Goal: Information Seeking & Learning: Learn about a topic

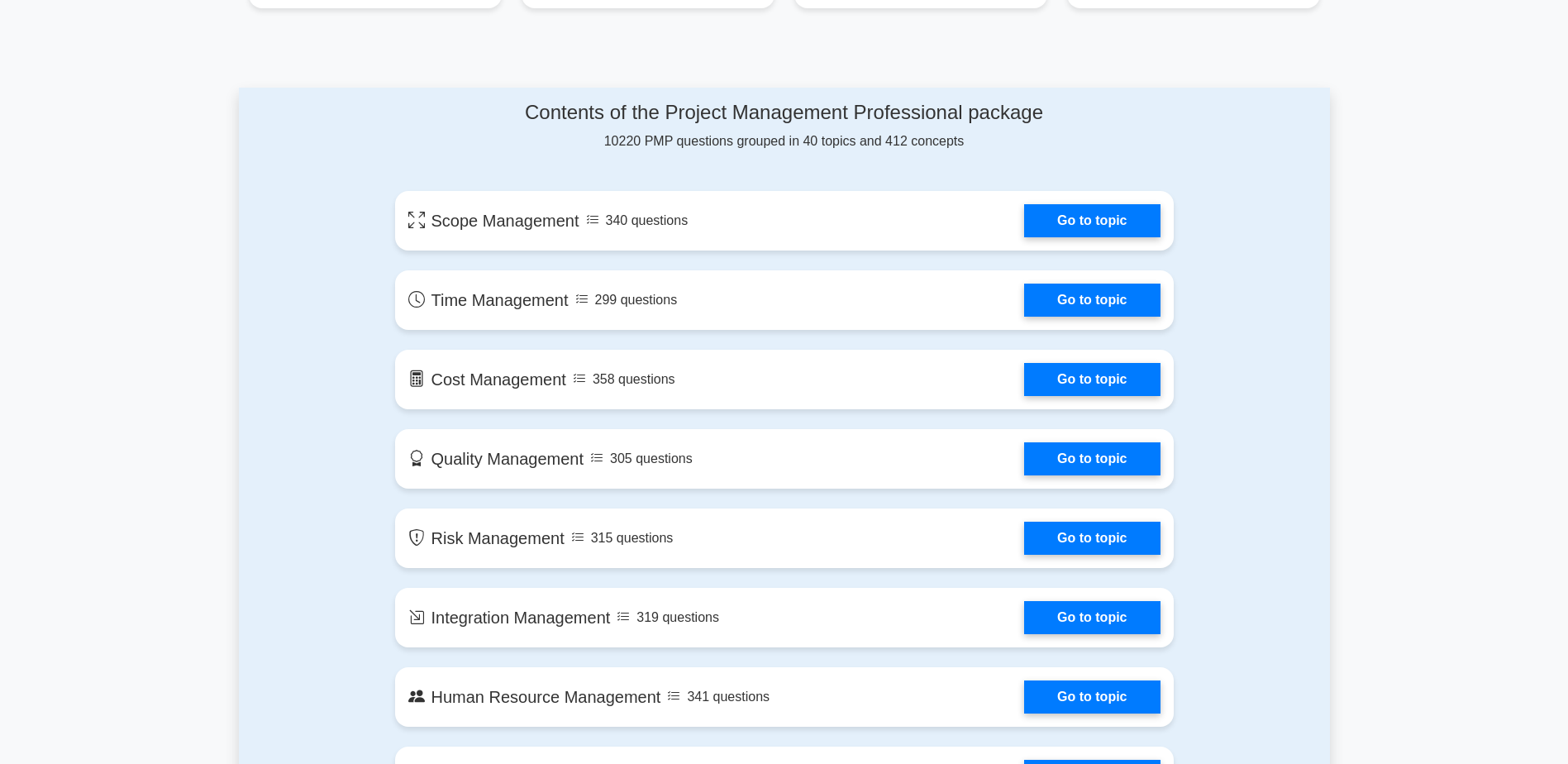
scroll to position [578, 0]
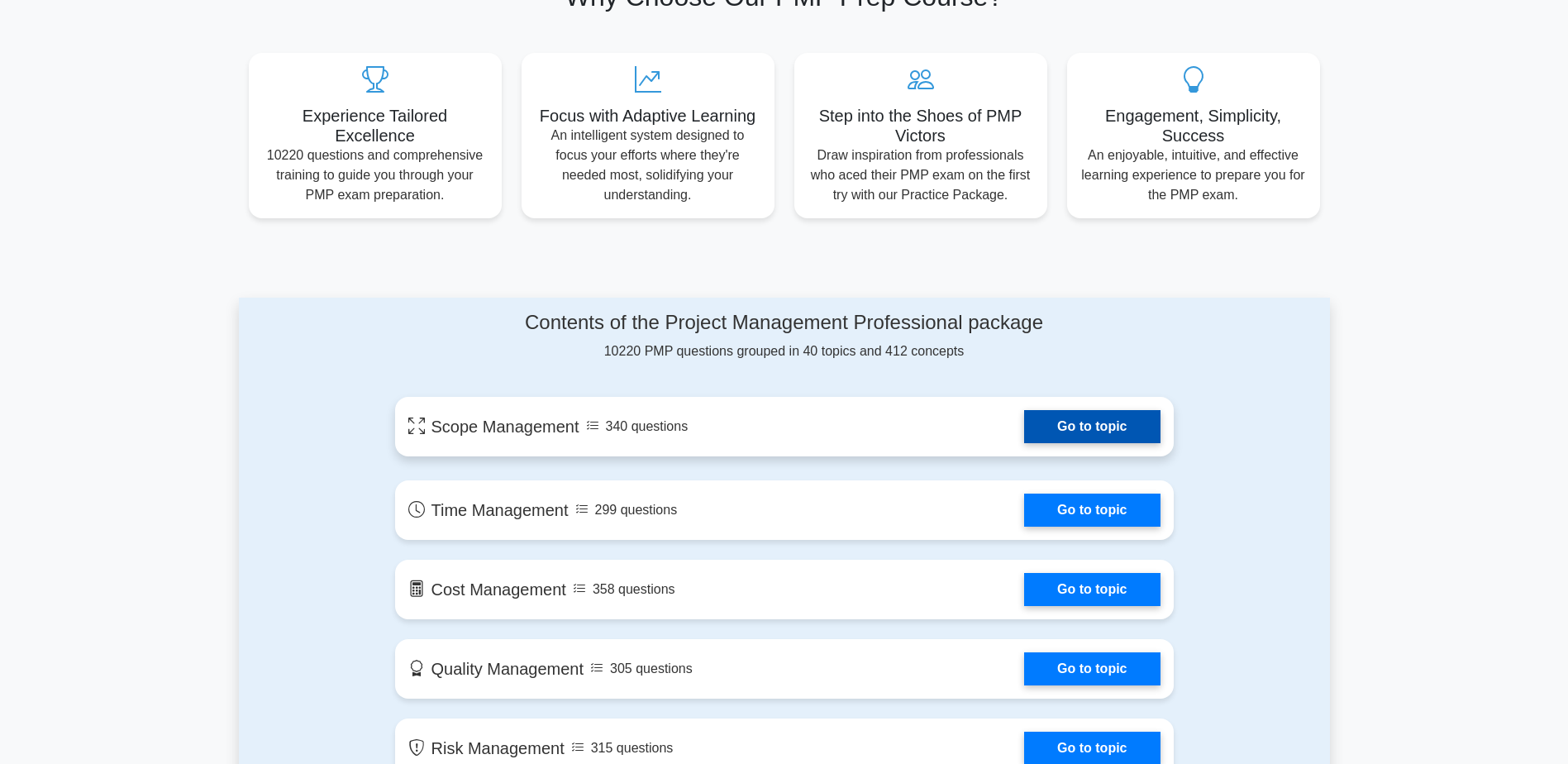
click at [1095, 422] on link "Go to topic" at bounding box center [1092, 427] width 136 height 33
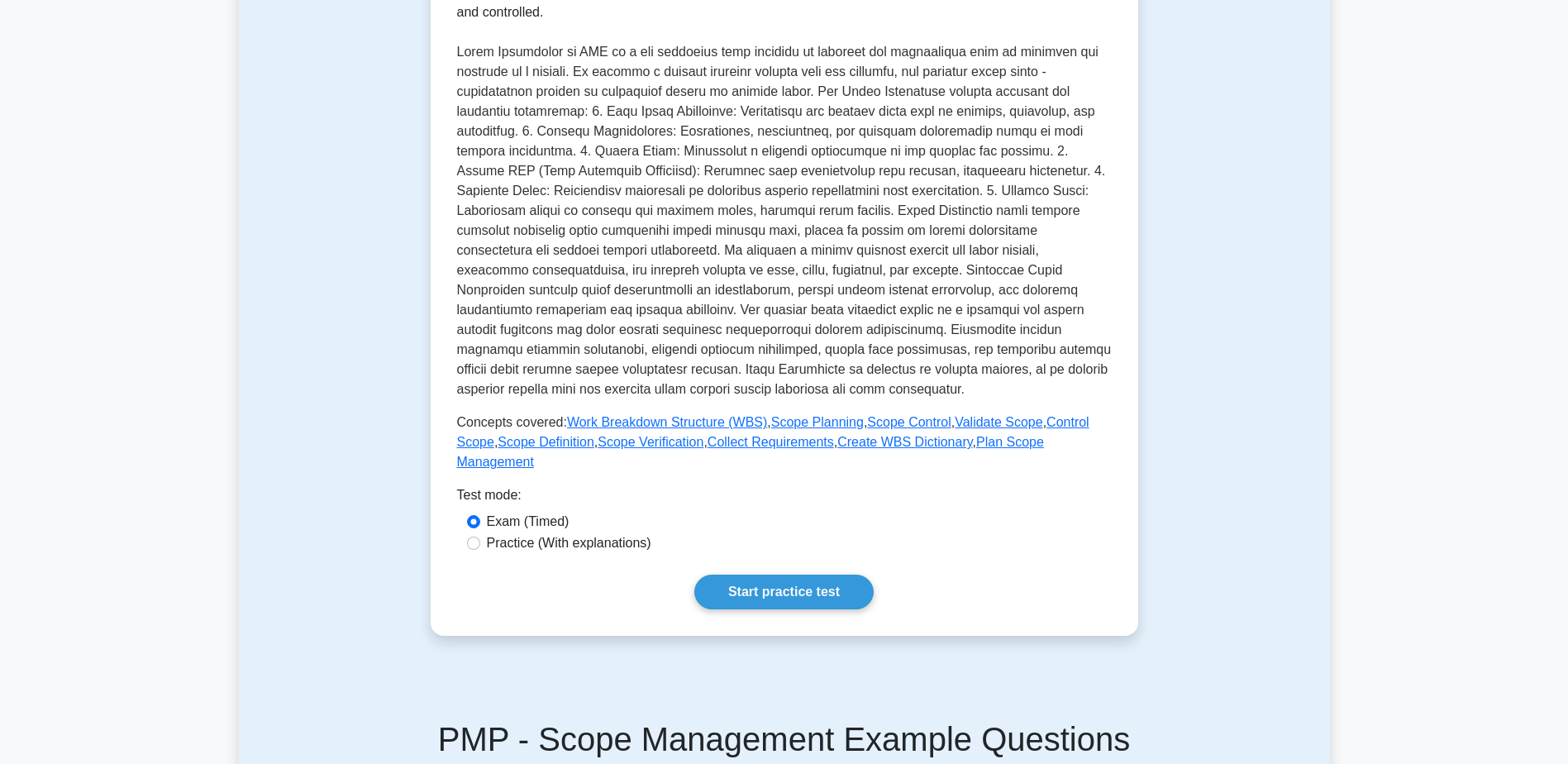
scroll to position [496, 0]
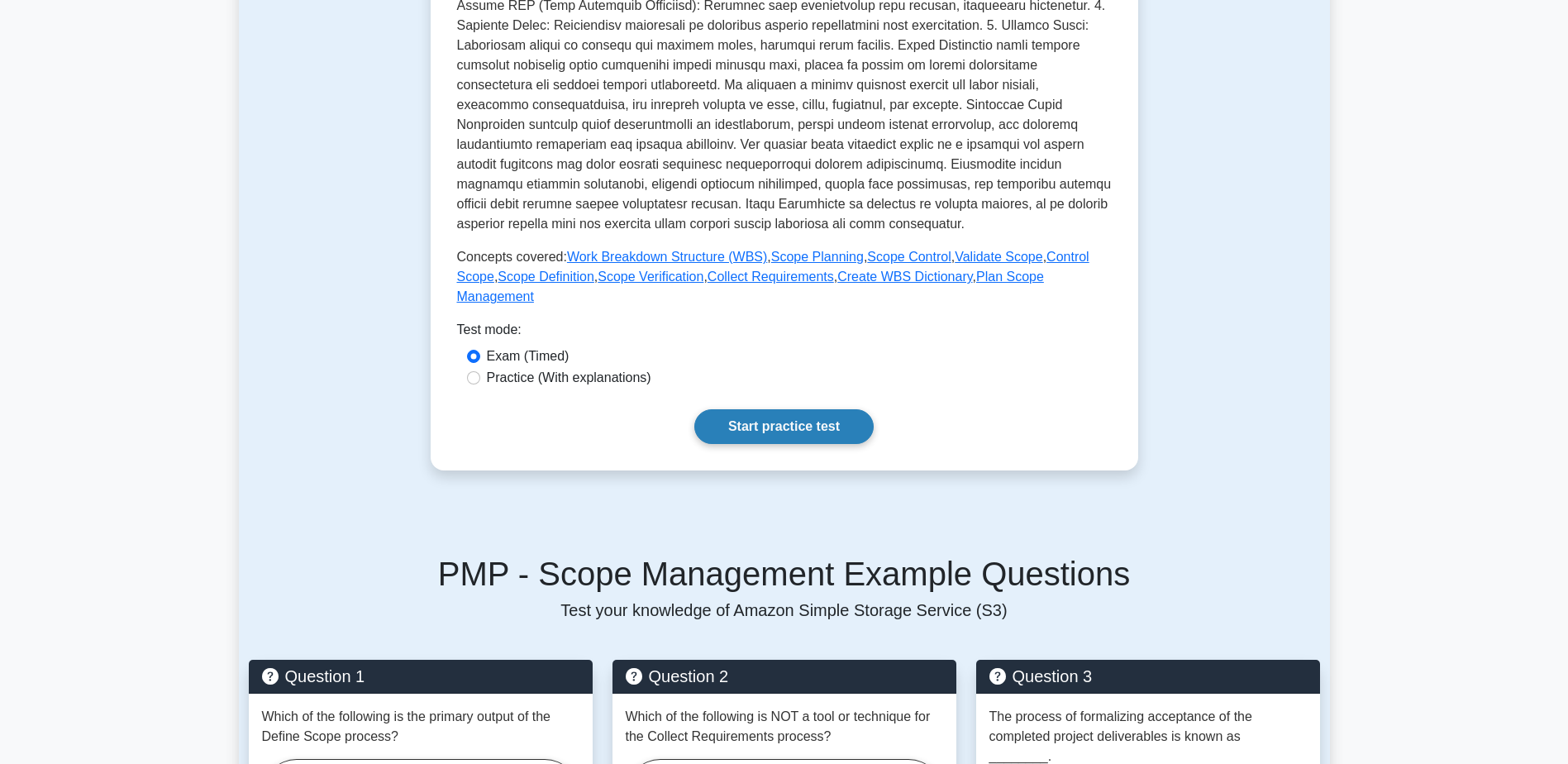
click at [774, 409] on link "Start practice test" at bounding box center [784, 426] width 179 height 34
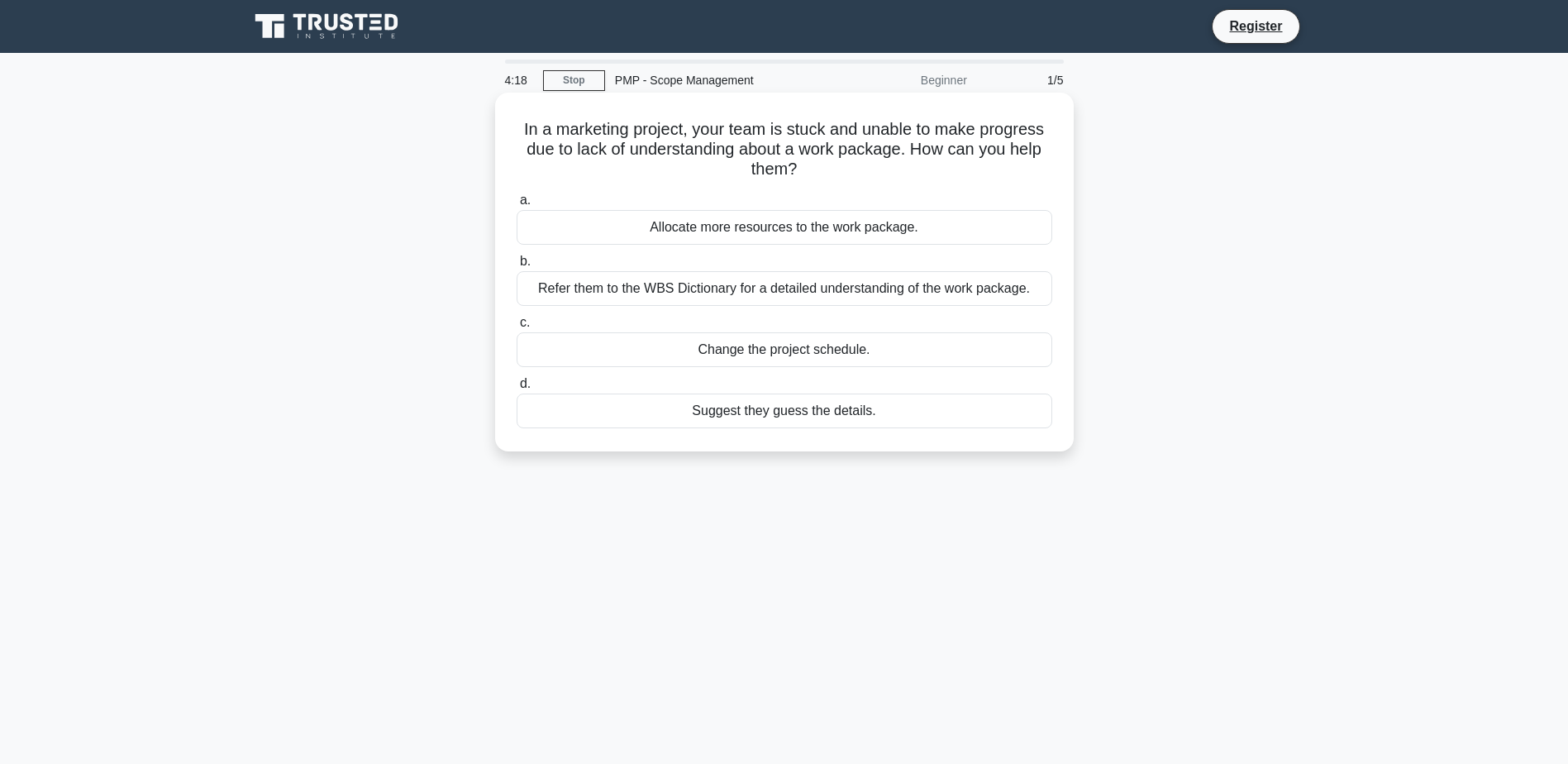
click at [735, 290] on div "Refer them to the WBS Dictionary for a detailed understanding of the work packa…" at bounding box center [784, 288] width 536 height 34
click at [517, 267] on input "b. Refer them to the WBS Dictionary for a detailed understanding of the work pa…" at bounding box center [517, 262] width 0 height 11
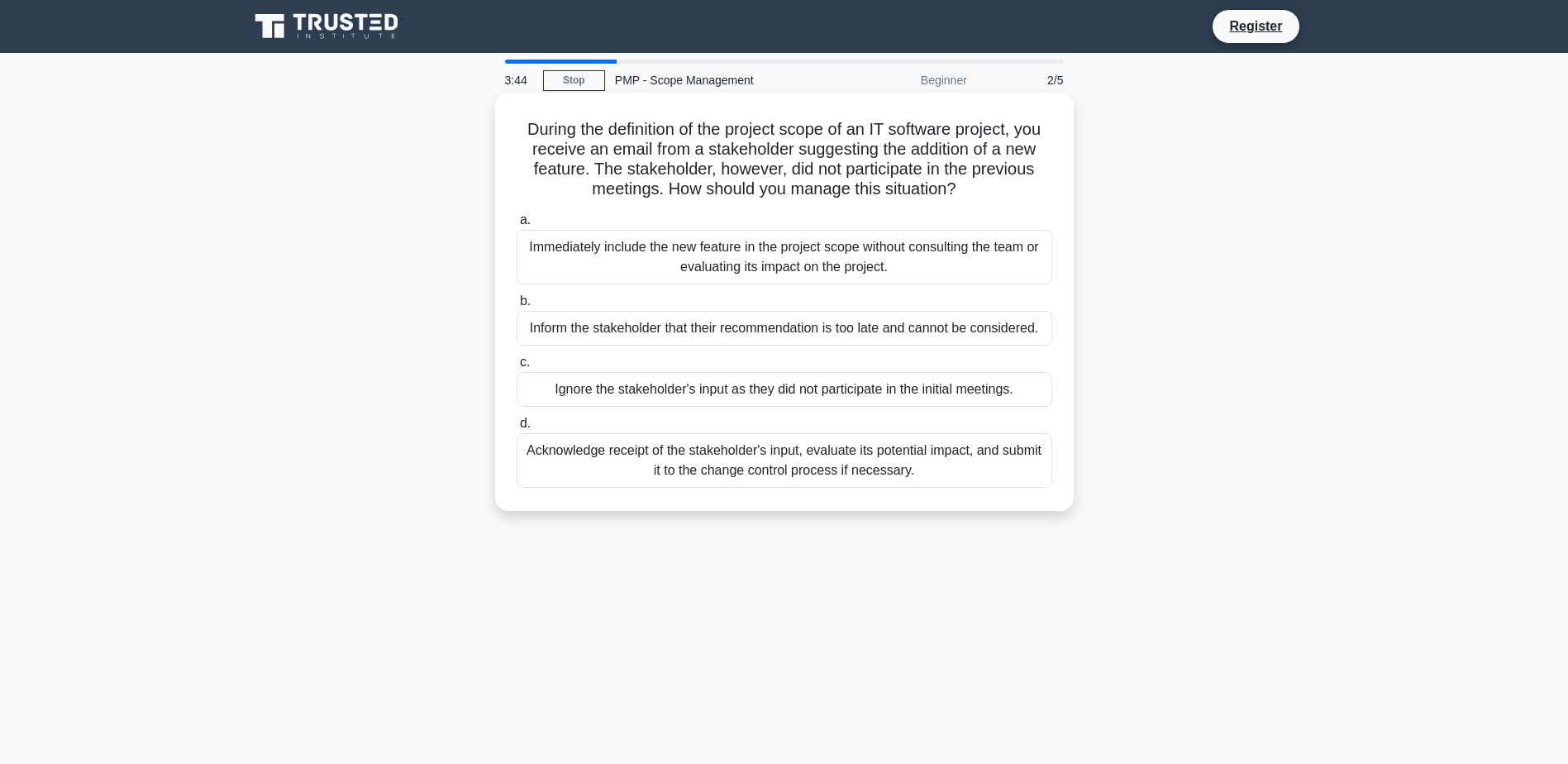
click at [900, 463] on div "Acknowledge receipt of the stakeholder's input, evaluate its potential impact, …" at bounding box center [784, 460] width 536 height 55
click at [517, 429] on input "d. Acknowledge receipt of the stakeholder's input, evaluate its potential impac…" at bounding box center [517, 424] width 0 height 11
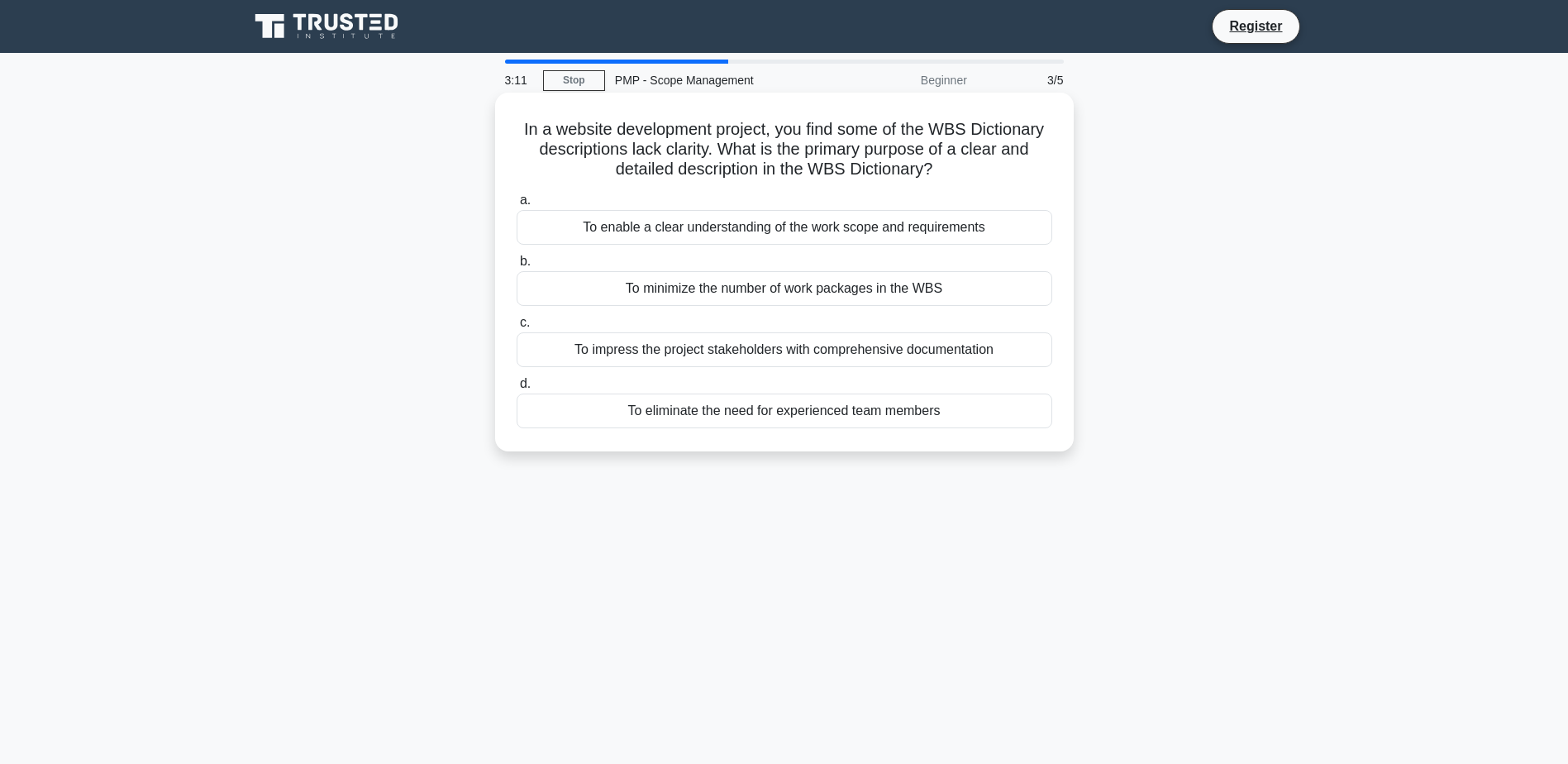
click at [722, 227] on div "To enable a clear understanding of the work scope and requirements" at bounding box center [784, 227] width 536 height 34
click at [517, 206] on input "a. To enable a clear understanding of the work scope and requirements" at bounding box center [517, 201] width 0 height 11
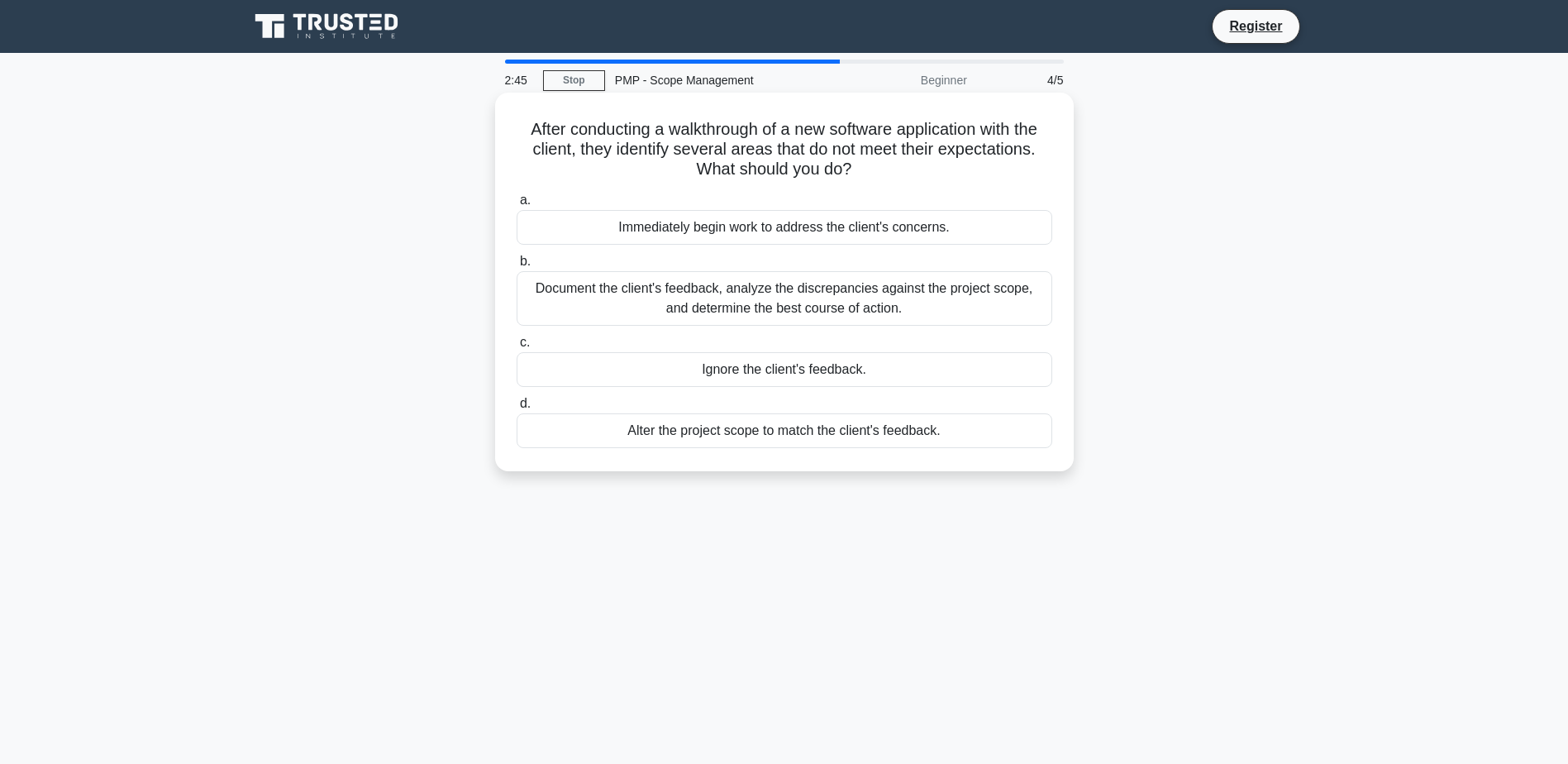
click at [808, 296] on div "Document the client's feedback, analyze the discrepancies against the project s…" at bounding box center [784, 298] width 536 height 55
click at [517, 267] on input "b. Document the client's feedback, analyze the discrepancies against the projec…" at bounding box center [517, 262] width 0 height 11
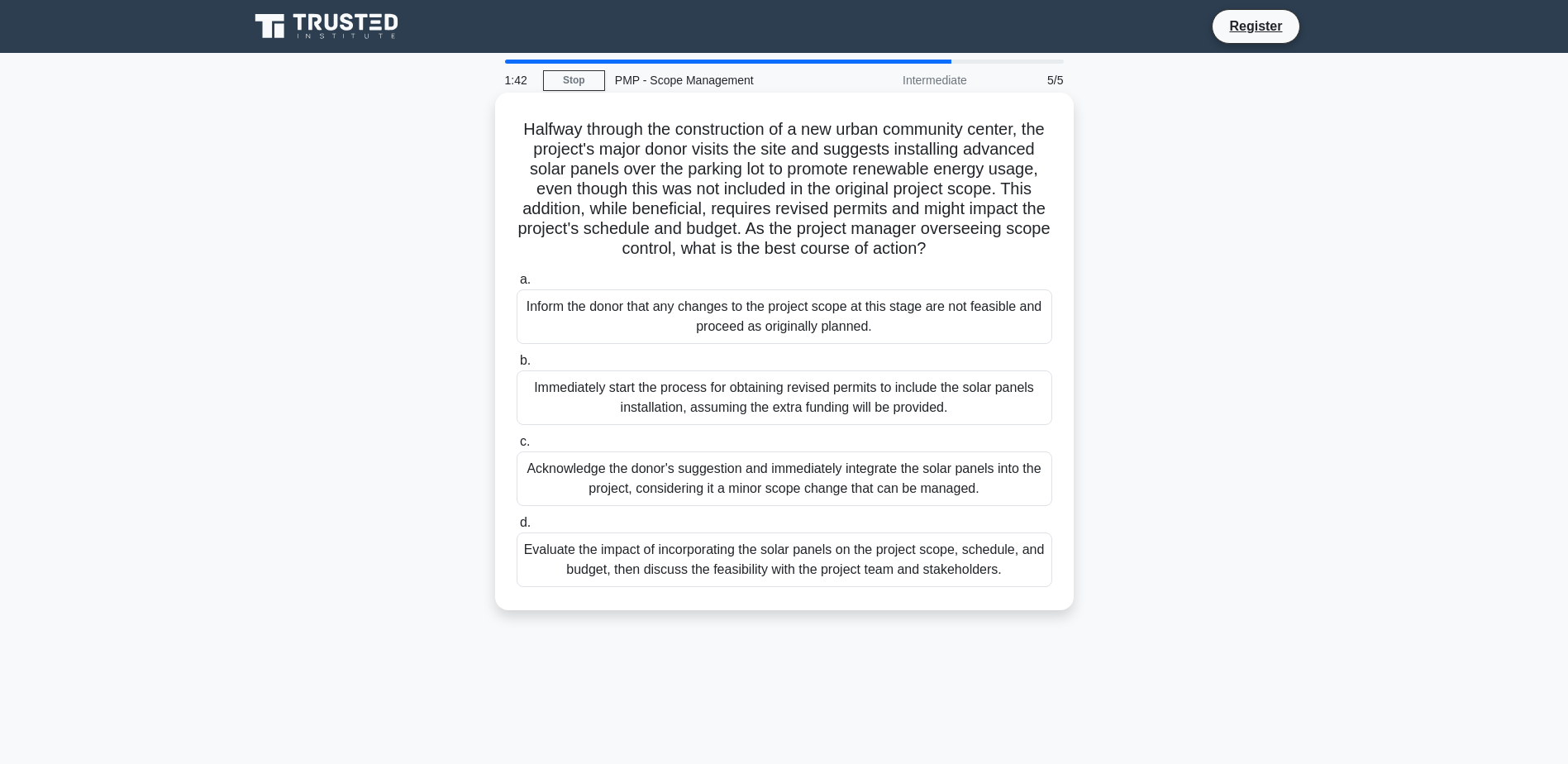
click at [864, 587] on div "Evaluate the impact of incorporating the solar panels on the project scope, sch…" at bounding box center [784, 559] width 536 height 55
click at [517, 528] on input "d. Evaluate the impact of incorporating the solar panels on the project scope, …" at bounding box center [517, 523] width 0 height 11
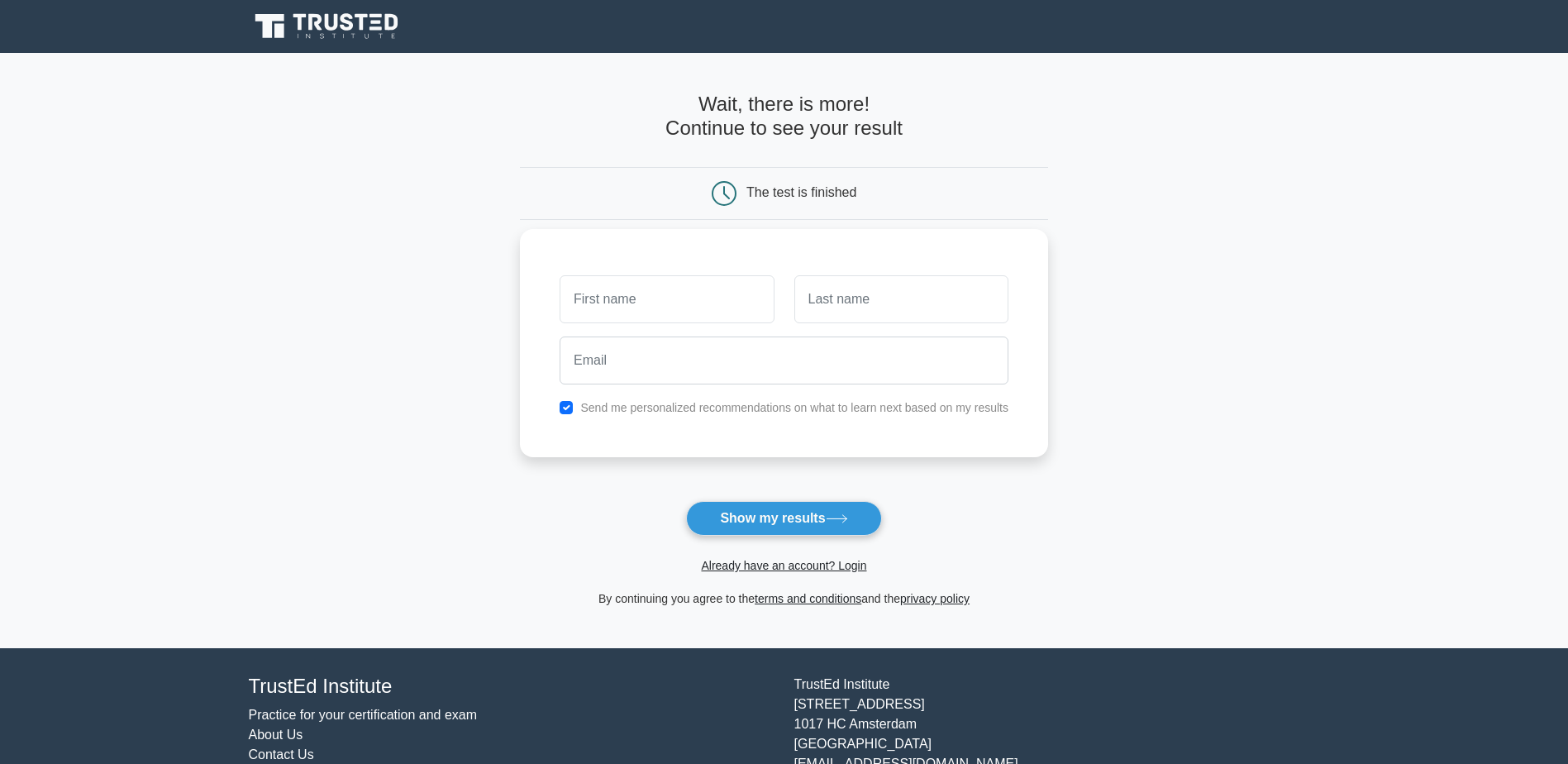
click at [661, 299] on input "text" at bounding box center [667, 300] width 214 height 48
type input "bhavya"
click at [867, 304] on input "text" at bounding box center [901, 300] width 214 height 48
type input "bansal"
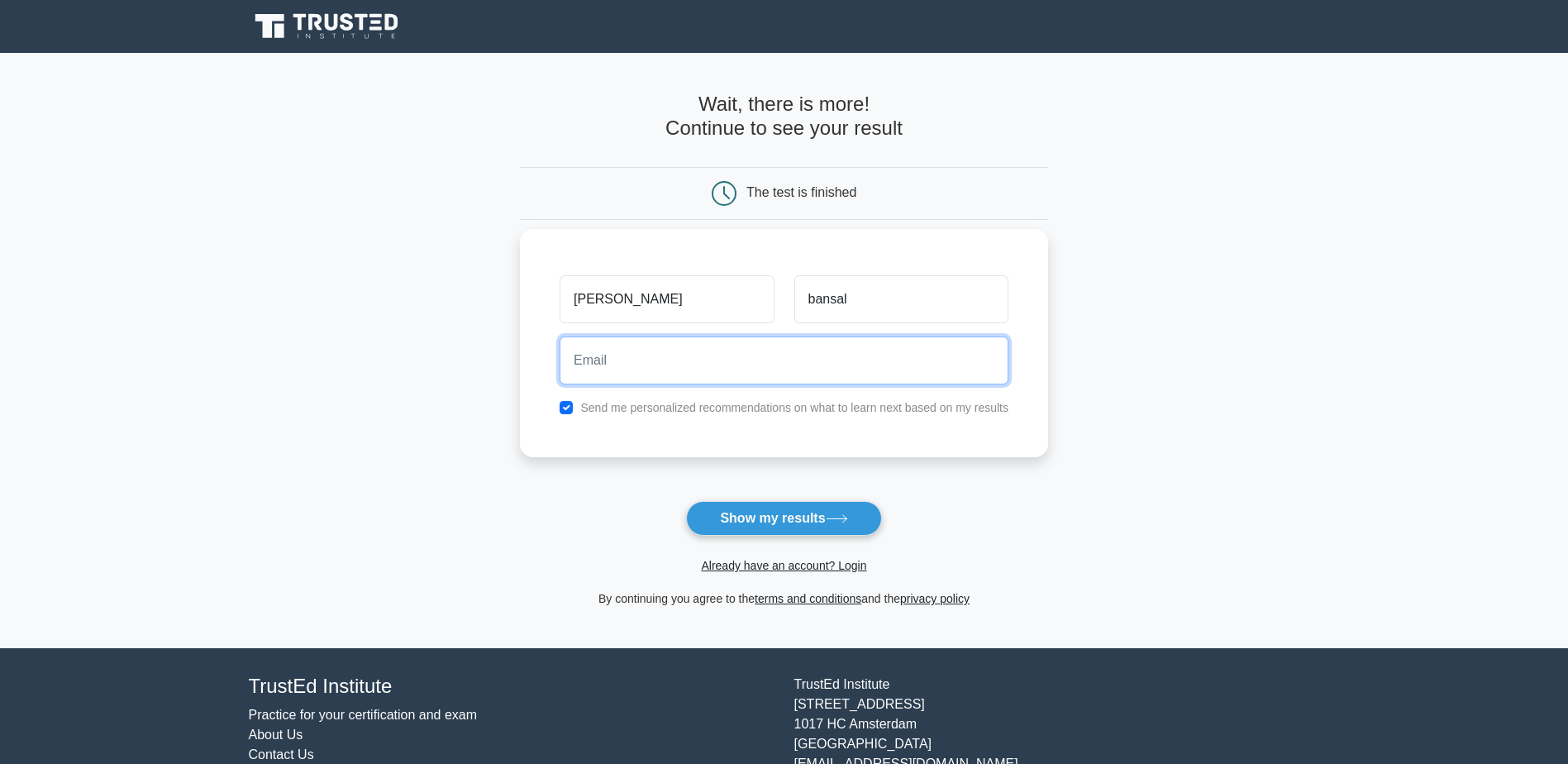
click at [816, 372] on input "email" at bounding box center [784, 360] width 448 height 48
type input "t2bhavya@gmail.com"
click at [686, 501] on button "Show my results" at bounding box center [784, 518] width 195 height 34
